Goal: Find contact information: Find contact information

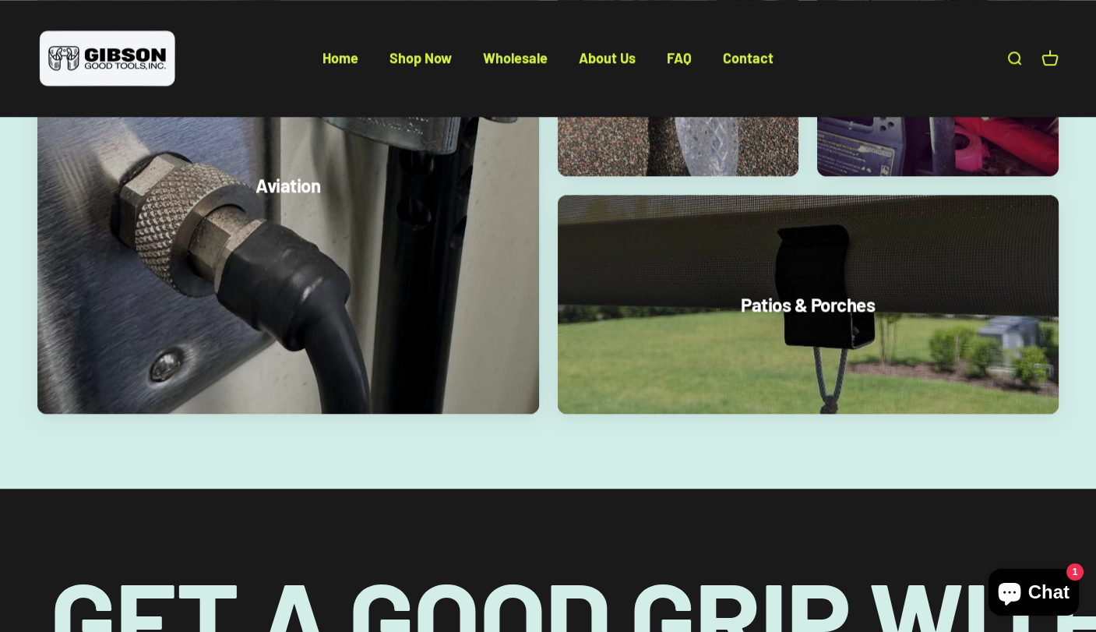
scroll to position [4354, 0]
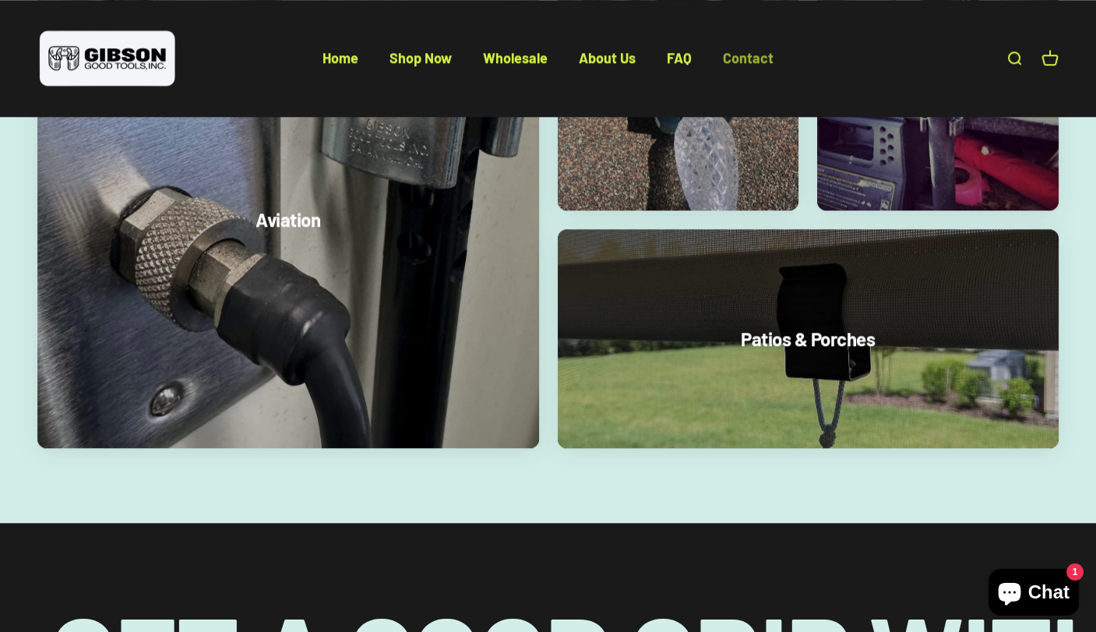
click at [744, 55] on link "Contact" at bounding box center [748, 57] width 51 height 17
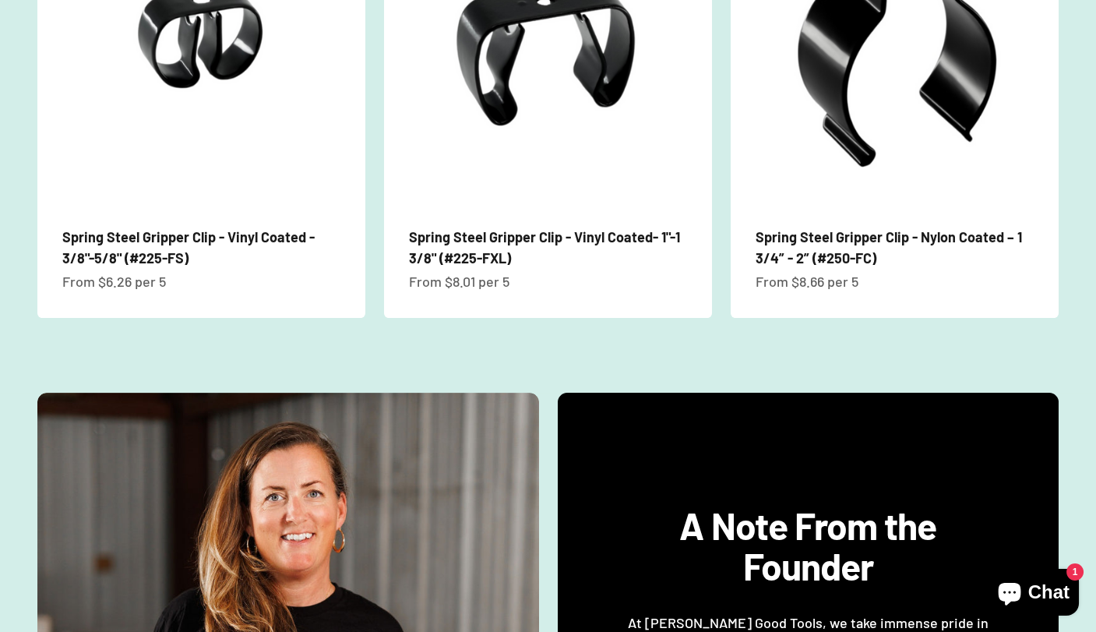
scroll to position [1317, 0]
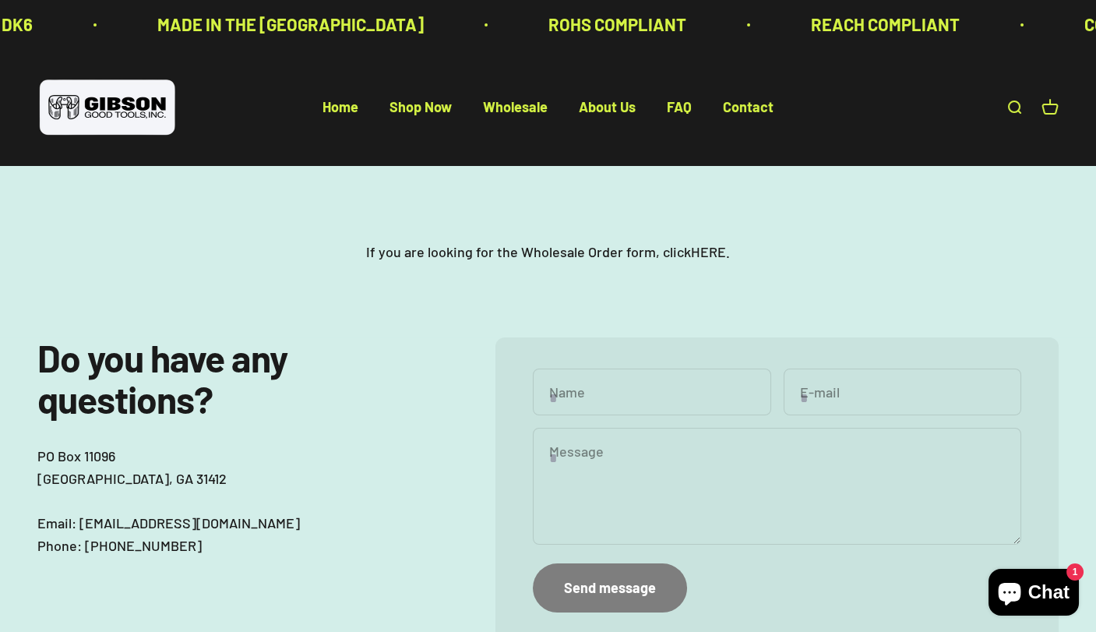
click at [694, 254] on link "HERE" at bounding box center [708, 251] width 35 height 17
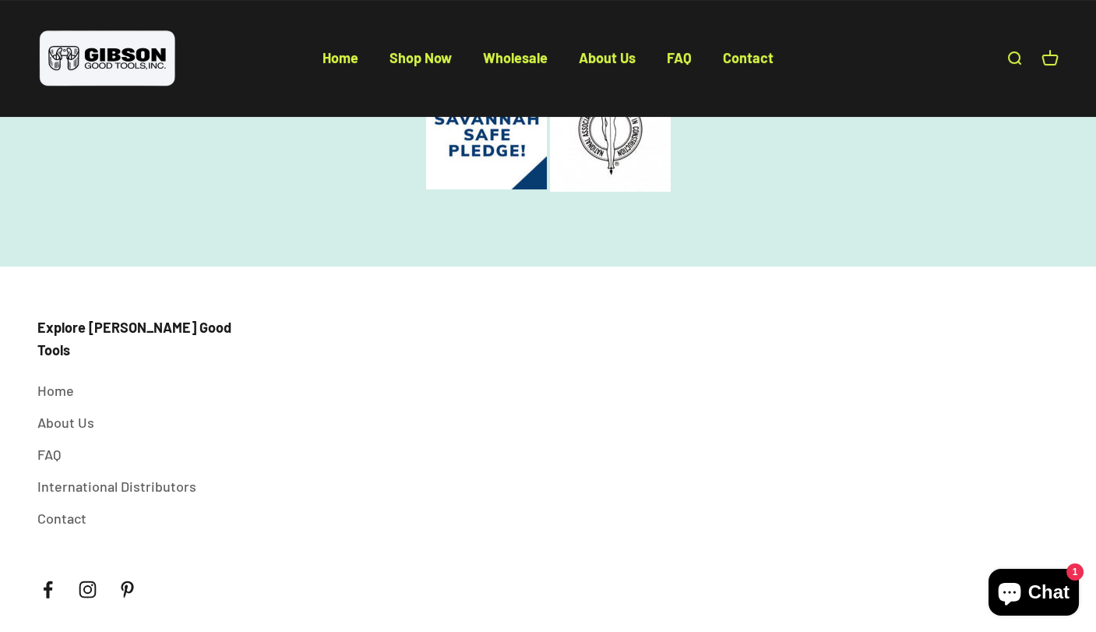
scroll to position [759, 0]
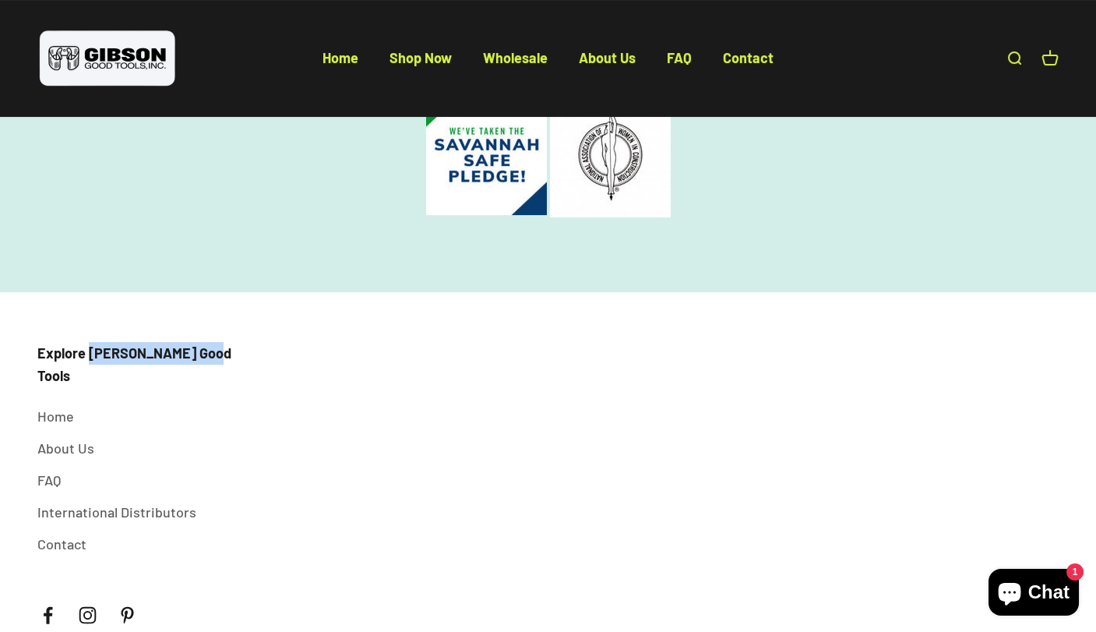
drag, startPoint x: 199, startPoint y: 354, endPoint x: 90, endPoint y: 354, distance: 109.0
click at [90, 354] on p "Explore [PERSON_NAME] Good Tools" at bounding box center [134, 364] width 195 height 45
drag, startPoint x: 90, startPoint y: 354, endPoint x: 103, endPoint y: 354, distance: 13.3
copy p "[PERSON_NAME] Good Tools"
